Goal: Task Accomplishment & Management: Manage account settings

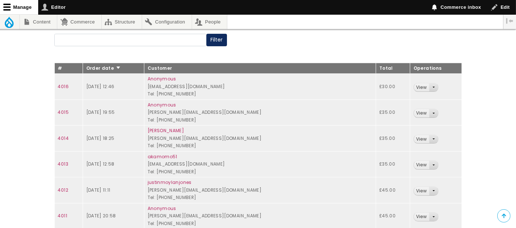
scroll to position [122, 0]
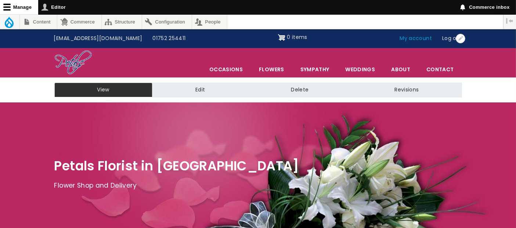
click at [415, 40] on link "My account" at bounding box center [416, 39] width 43 height 14
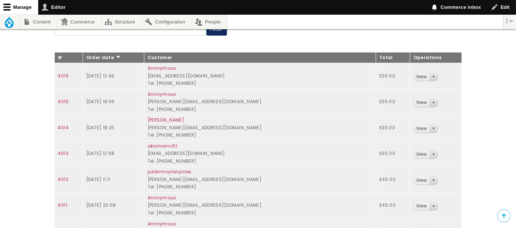
scroll to position [122, 0]
